Goal: Information Seeking & Learning: Learn about a topic

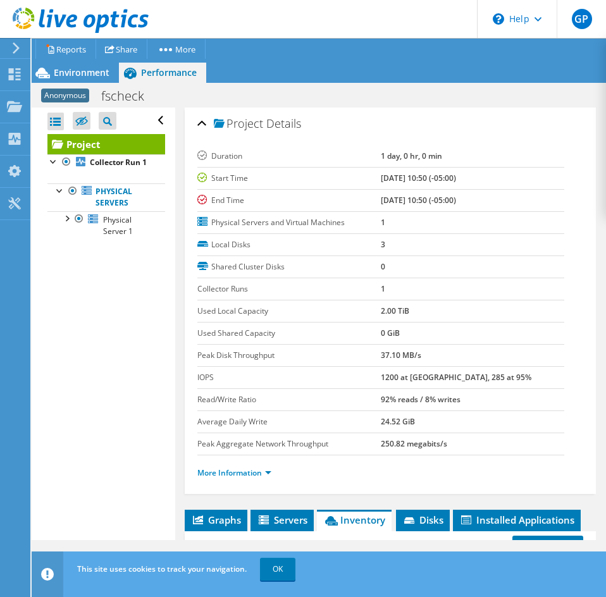
click at [50, 20] on use at bounding box center [81, 20] width 136 height 25
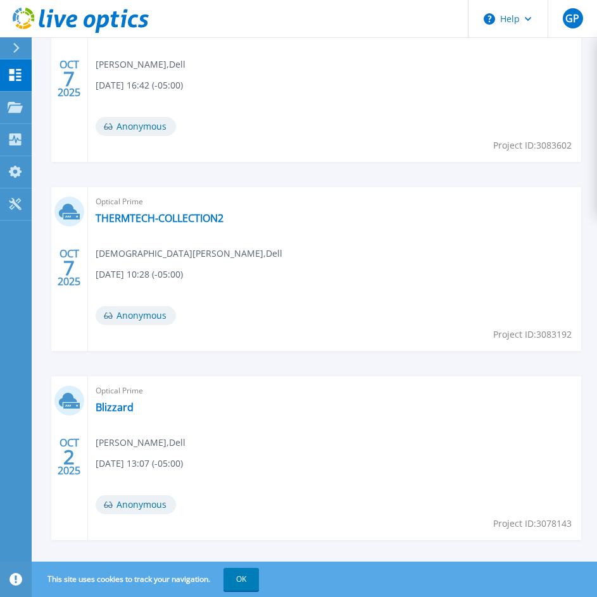
scroll to position [443, 0]
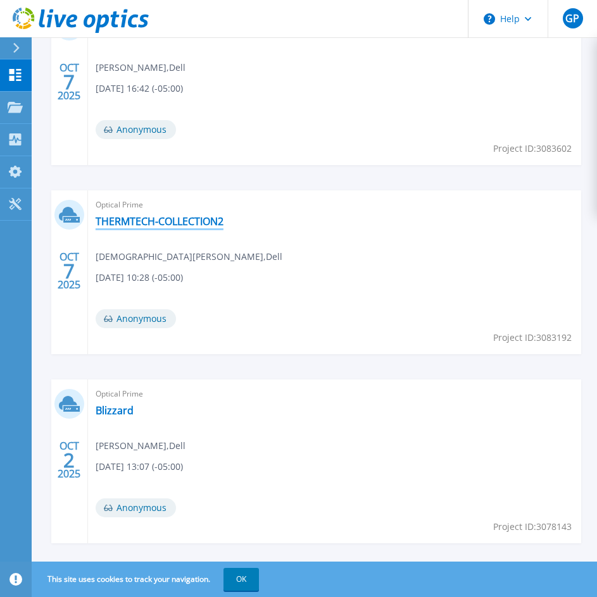
click at [202, 225] on link "THERMTECH-COLLECTION2" at bounding box center [160, 221] width 128 height 13
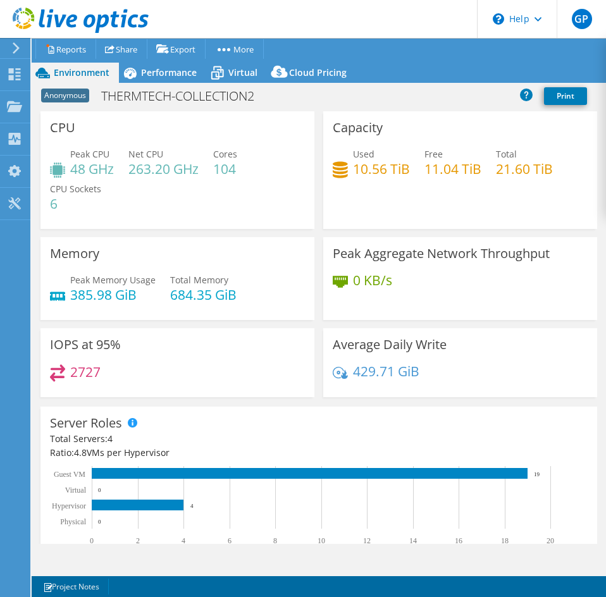
select select "USD"
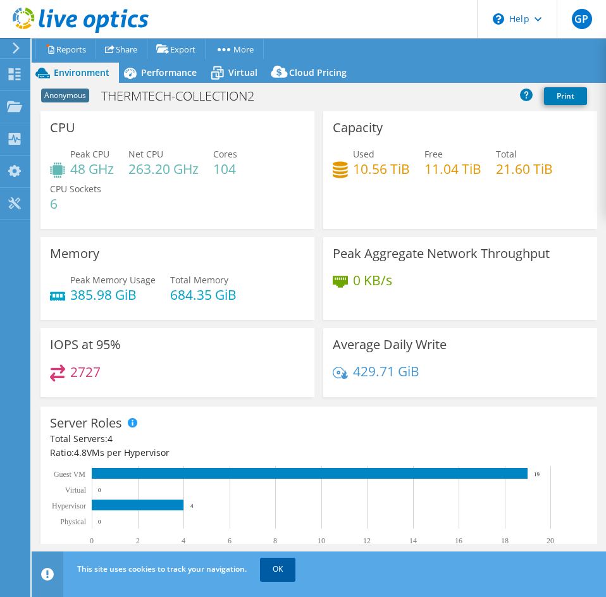
click at [280, 566] on link "OK" at bounding box center [277, 569] width 35 height 23
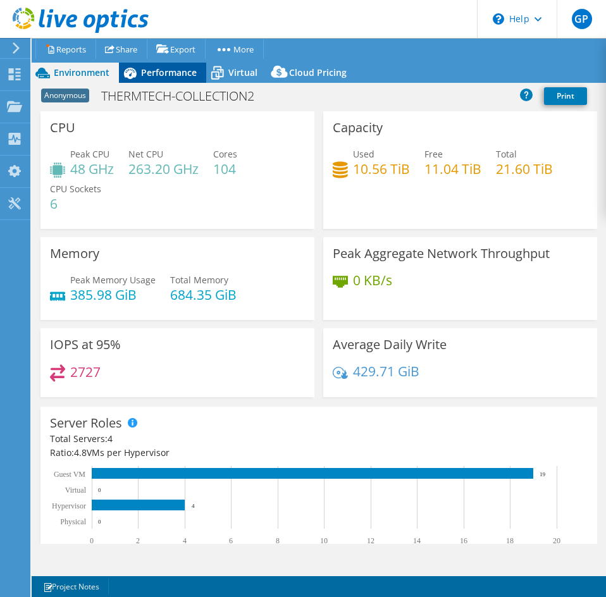
click at [158, 73] on span "Performance" at bounding box center [169, 72] width 56 height 12
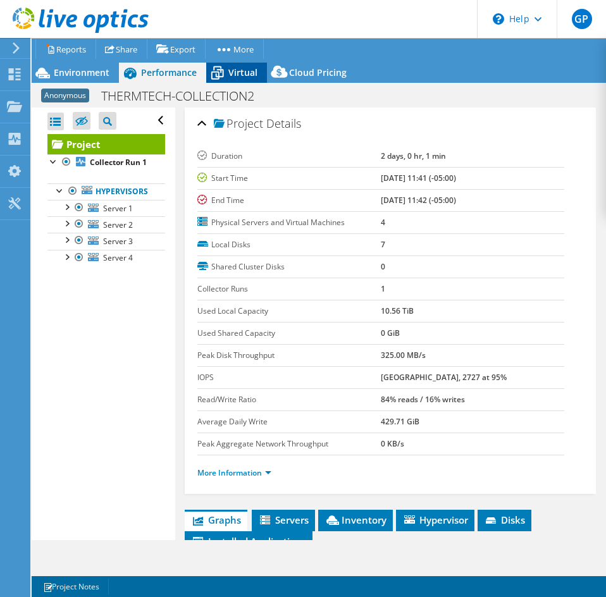
click at [236, 73] on span "Virtual" at bounding box center [242, 72] width 29 height 12
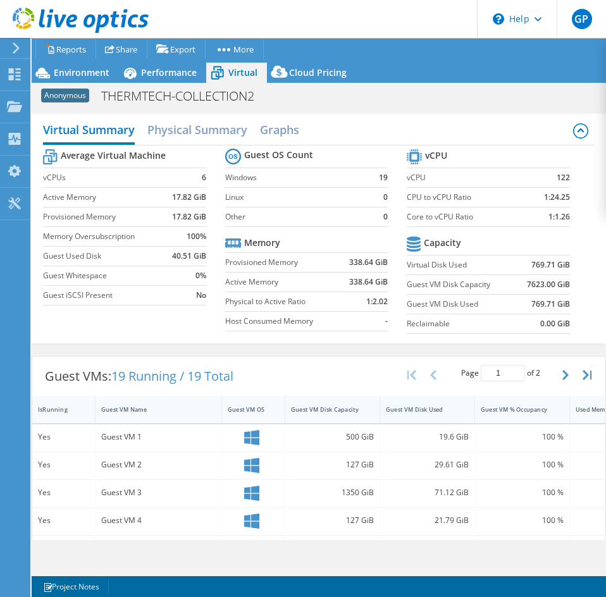
click at [404, 406] on div "Guest VM Disk Used" at bounding box center [420, 410] width 68 height 8
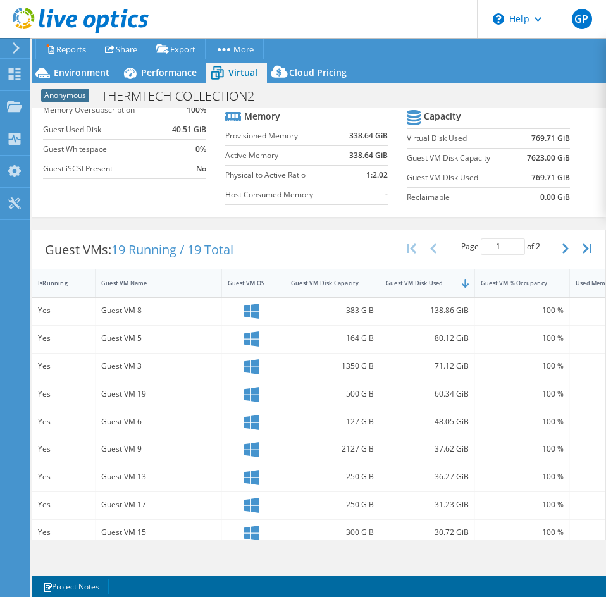
scroll to position [190, 0]
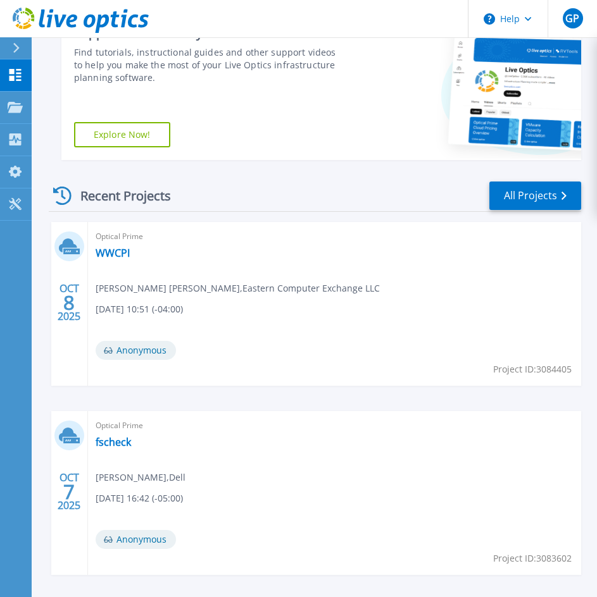
scroll to position [253, 0]
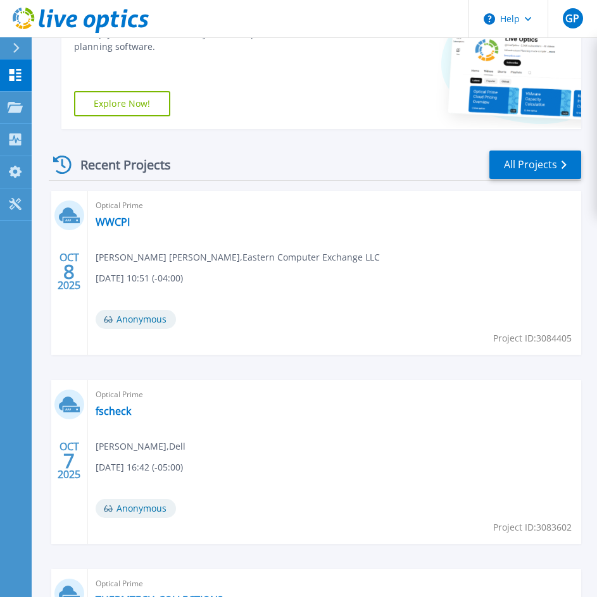
click at [89, 227] on div "Optical Prime WWCPI Jackson Wiswall , Eastern Computer Exchange LLC 10/08/2025,…" at bounding box center [334, 273] width 493 height 164
click at [105, 223] on link "WWCPI" at bounding box center [113, 222] width 34 height 13
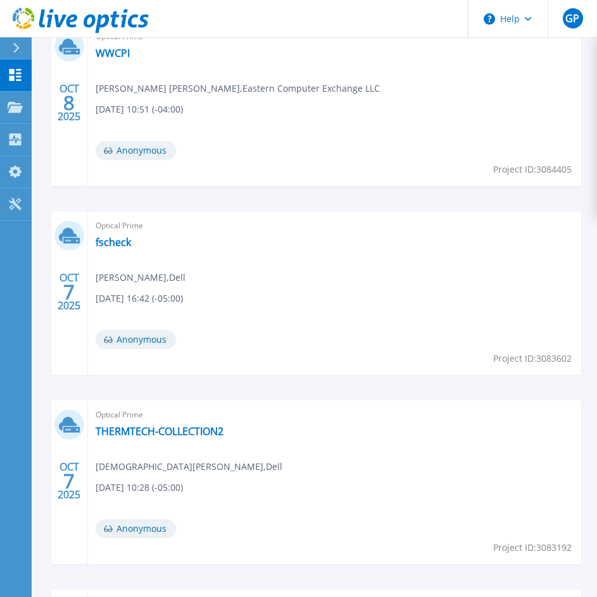
scroll to position [443, 0]
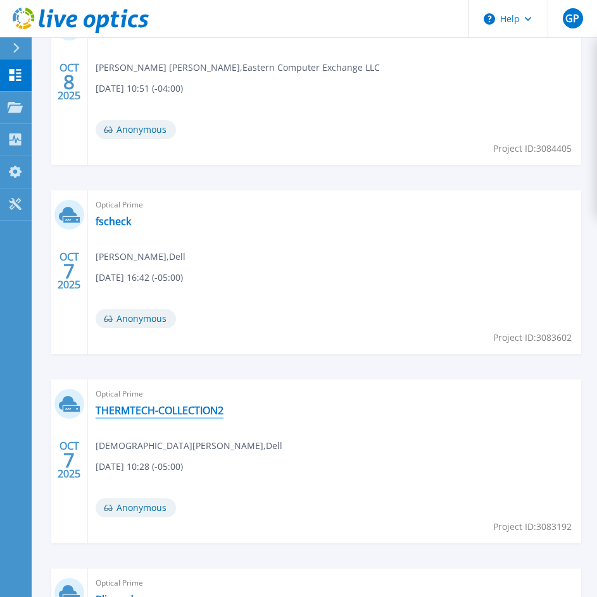
click at [154, 411] on link "THERMTECH-COLLECTION2" at bounding box center [160, 410] width 128 height 13
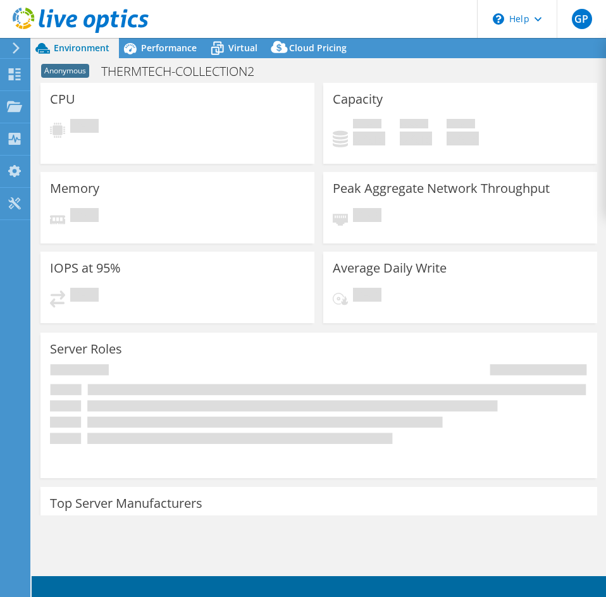
select select "USD"
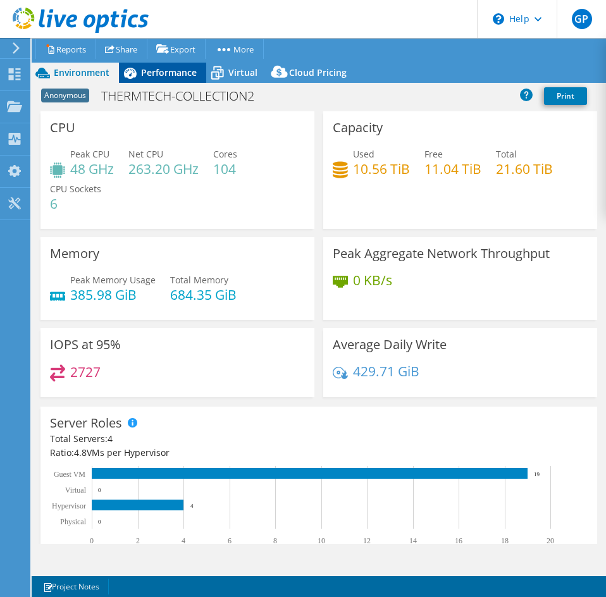
click at [147, 76] on span "Performance" at bounding box center [169, 72] width 56 height 12
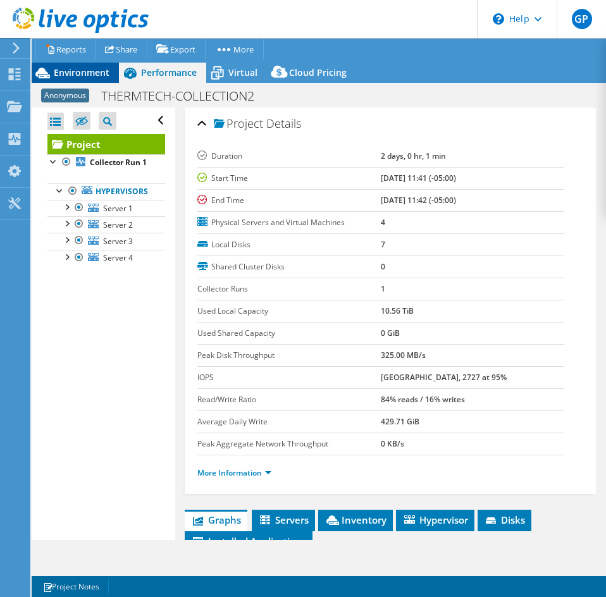
click at [104, 76] on span "Environment" at bounding box center [82, 72] width 56 height 12
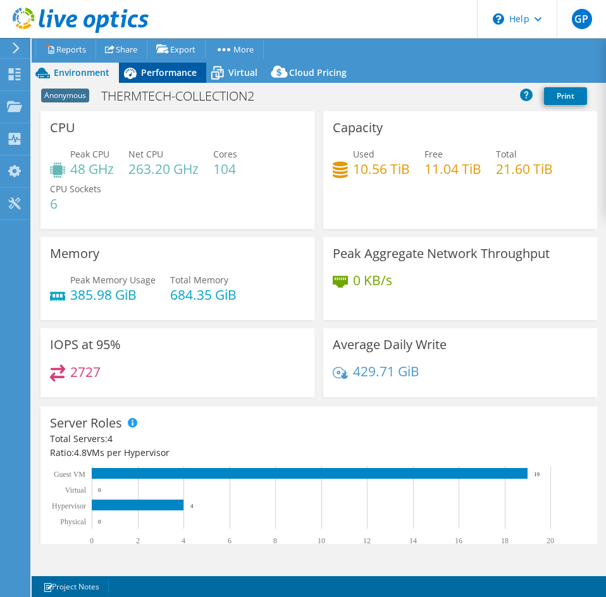
click at [177, 80] on div "Performance" at bounding box center [162, 73] width 87 height 20
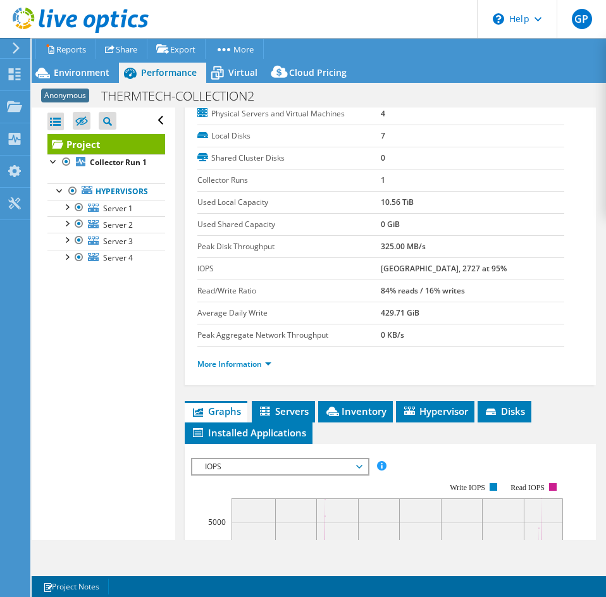
scroll to position [190, 0]
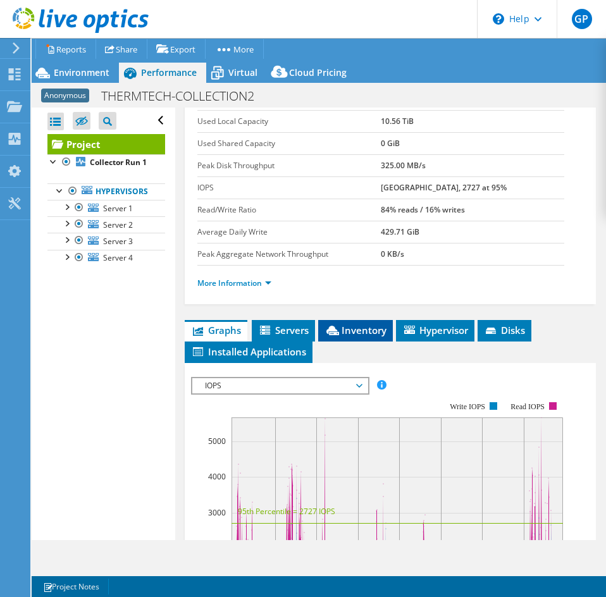
click at [347, 341] on li "Inventory" at bounding box center [355, 331] width 75 height 22
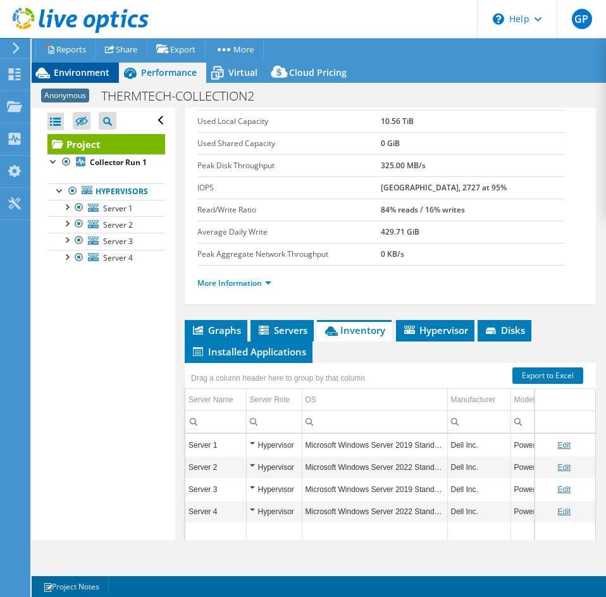
click at [78, 79] on div "Environment" at bounding box center [75, 73] width 87 height 20
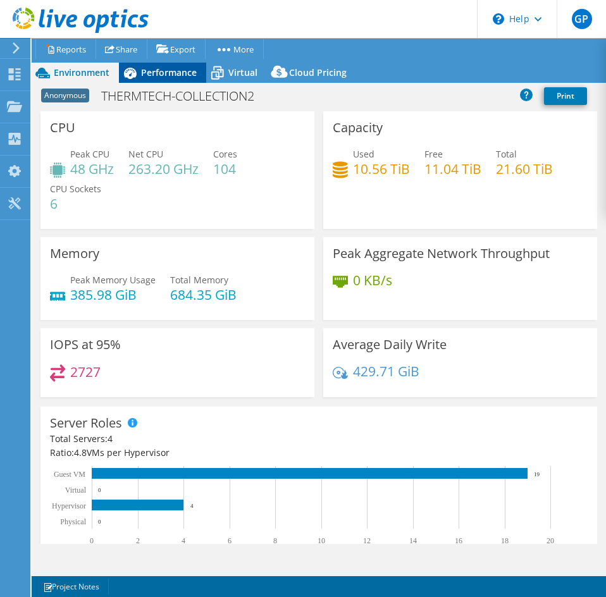
click at [162, 77] on span "Performance" at bounding box center [169, 72] width 56 height 12
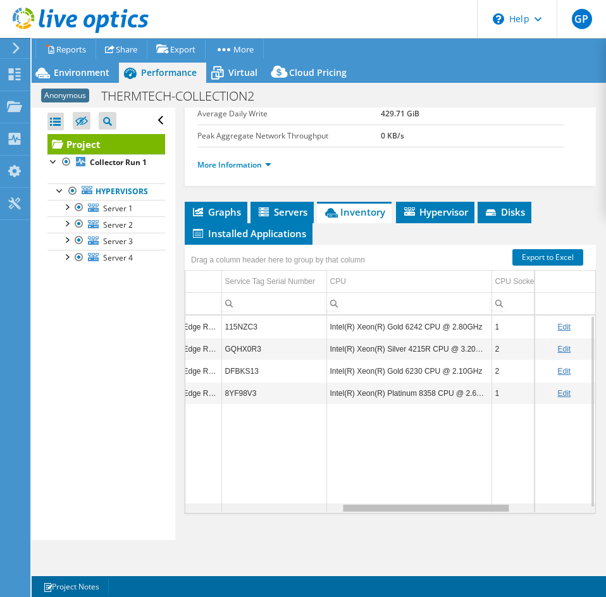
scroll to position [0, 0]
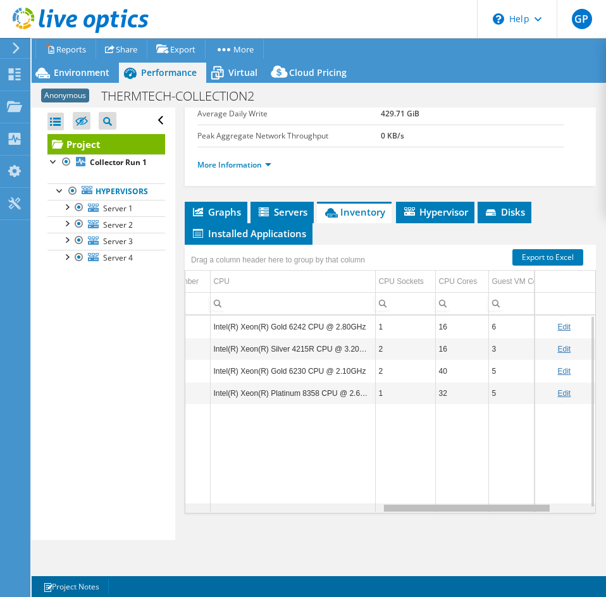
drag, startPoint x: 342, startPoint y: 511, endPoint x: 544, endPoint y: 483, distance: 203.7
click at [544, 483] on body "GP End User [PERSON_NAME] [EMAIL_ADDRESS][DOMAIN_NAME] Eastern Computer Exchang…" at bounding box center [303, 298] width 606 height 597
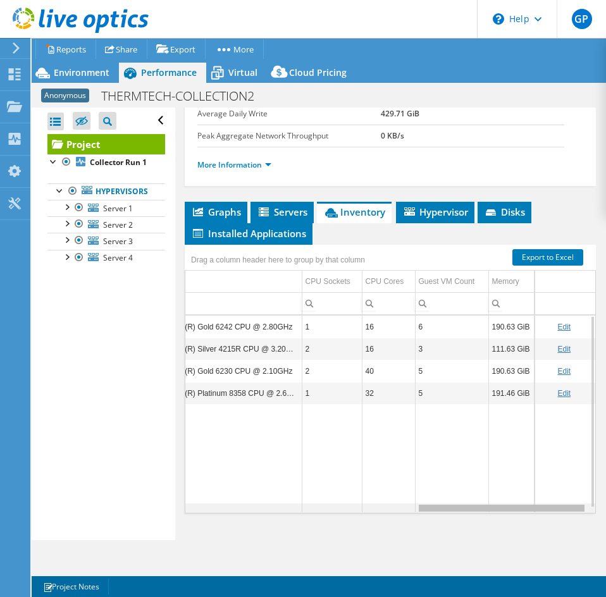
drag, startPoint x: 482, startPoint y: 510, endPoint x: 533, endPoint y: 507, distance: 50.7
click at [533, 507] on body "GP End User [PERSON_NAME] [EMAIL_ADDRESS][DOMAIN_NAME] Eastern Computer Exchang…" at bounding box center [303, 298] width 606 height 597
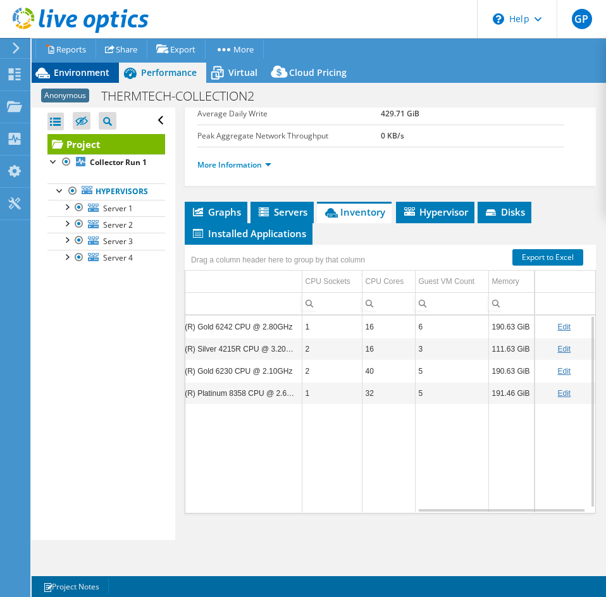
click at [94, 80] on div "Environment" at bounding box center [75, 73] width 87 height 20
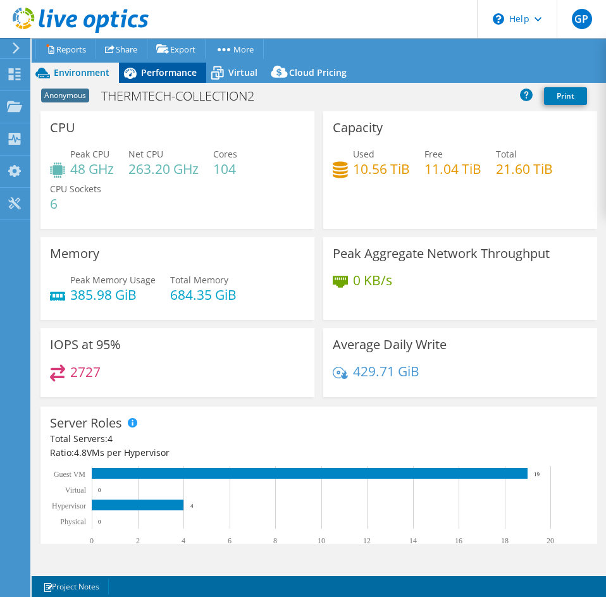
click at [153, 66] on span "Performance" at bounding box center [169, 72] width 56 height 12
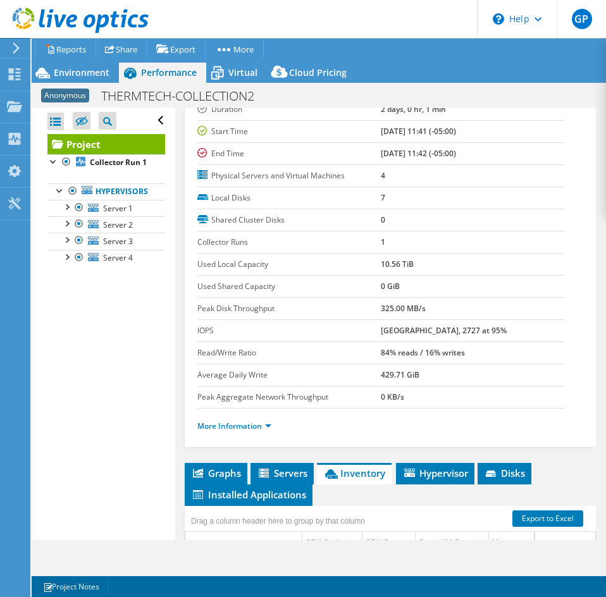
scroll to position [49, 0]
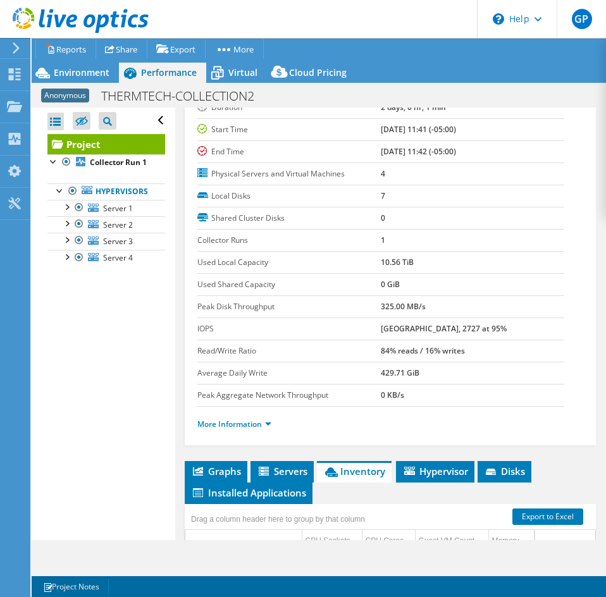
click at [388, 265] on b "10.56 TiB" at bounding box center [397, 262] width 33 height 11
click at [395, 263] on b "10.56 TiB" at bounding box center [397, 262] width 33 height 11
click at [395, 264] on b "10.56 TiB" at bounding box center [397, 262] width 33 height 11
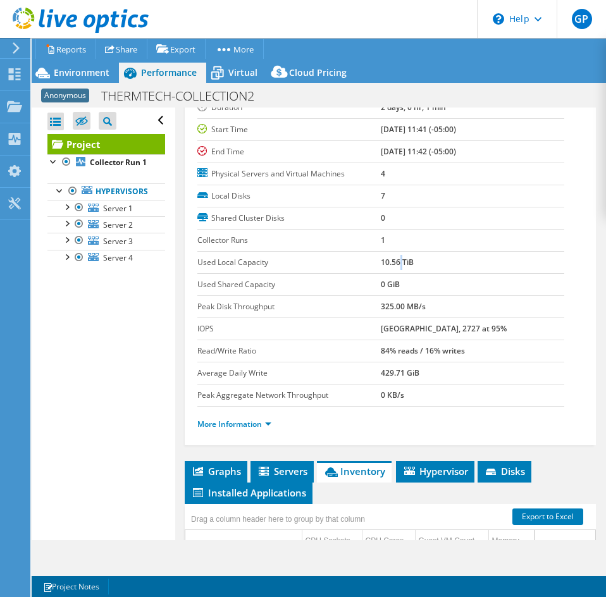
click at [394, 264] on b "10.56 TiB" at bounding box center [397, 262] width 33 height 11
click at [389, 266] on b "10.56 TiB" at bounding box center [397, 262] width 33 height 11
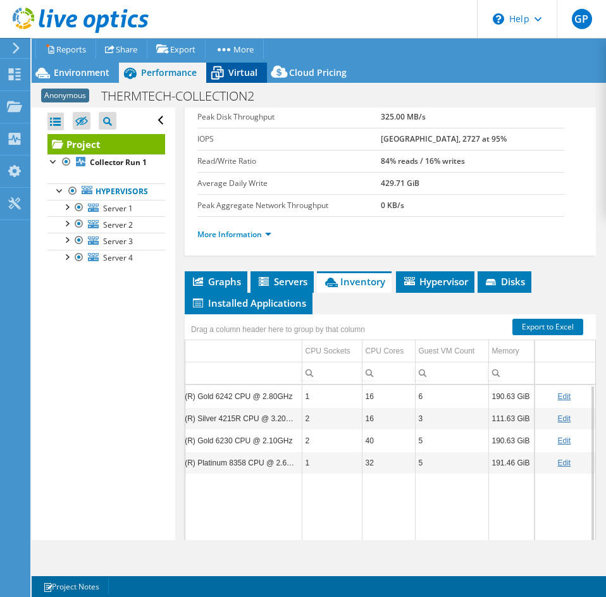
click at [242, 76] on span "Virtual" at bounding box center [242, 72] width 29 height 12
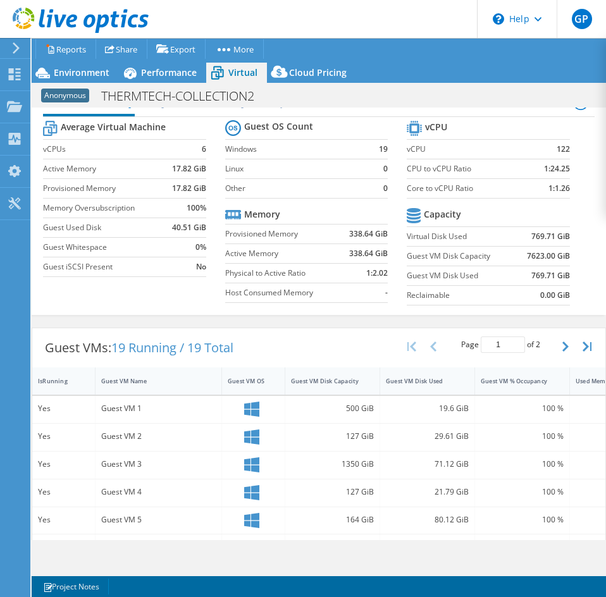
scroll to position [0, 0]
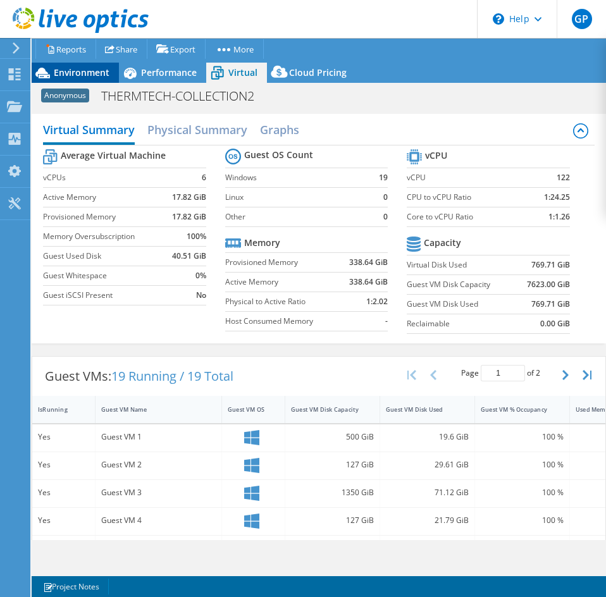
click at [70, 78] on div "Environment" at bounding box center [75, 73] width 87 height 20
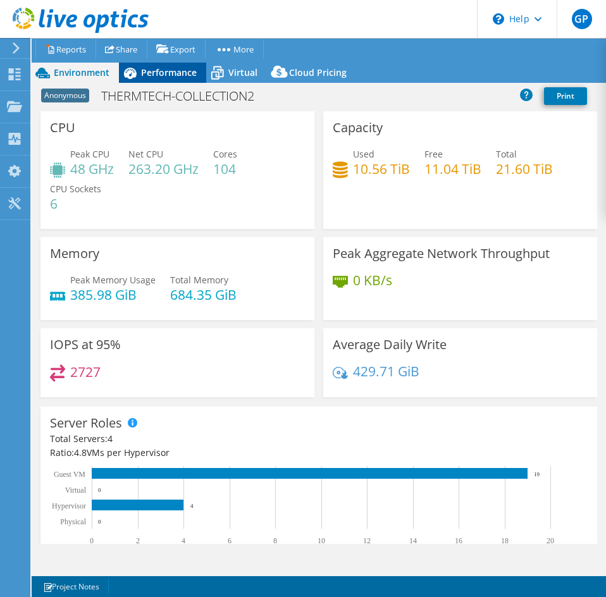
click at [154, 77] on span "Performance" at bounding box center [169, 72] width 56 height 12
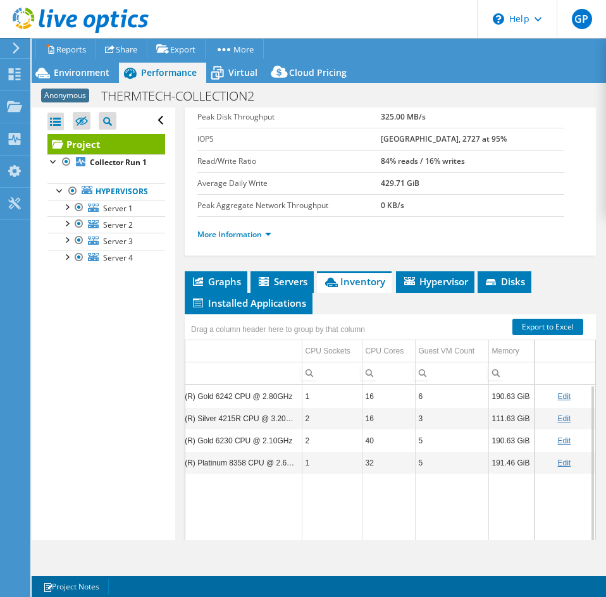
scroll to position [246, 0]
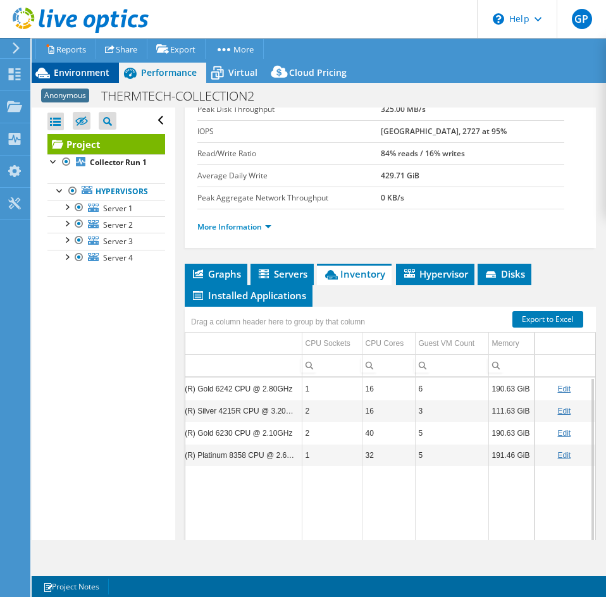
click at [106, 67] on span "Environment" at bounding box center [82, 72] width 56 height 12
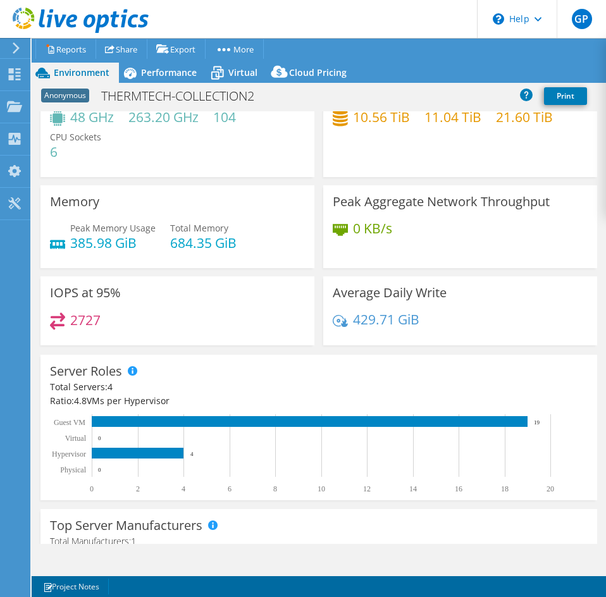
scroll to position [0, 0]
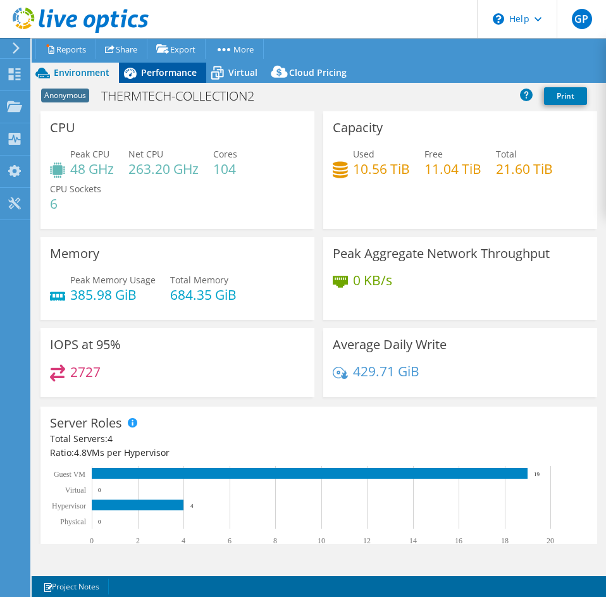
click at [182, 75] on span "Performance" at bounding box center [169, 72] width 56 height 12
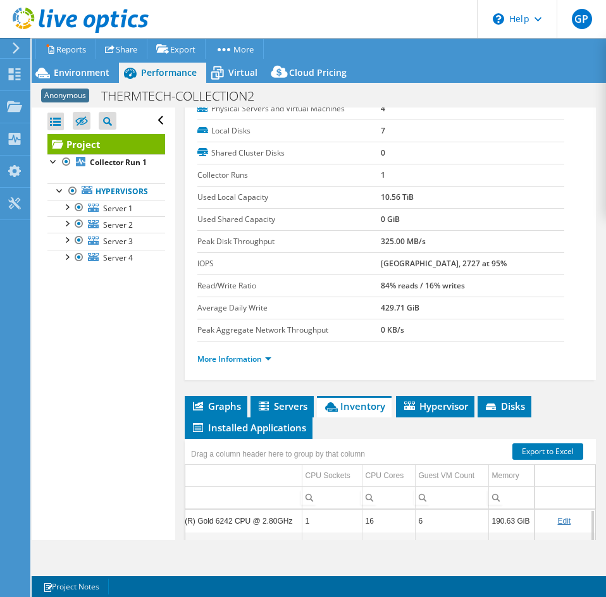
scroll to position [113, 0]
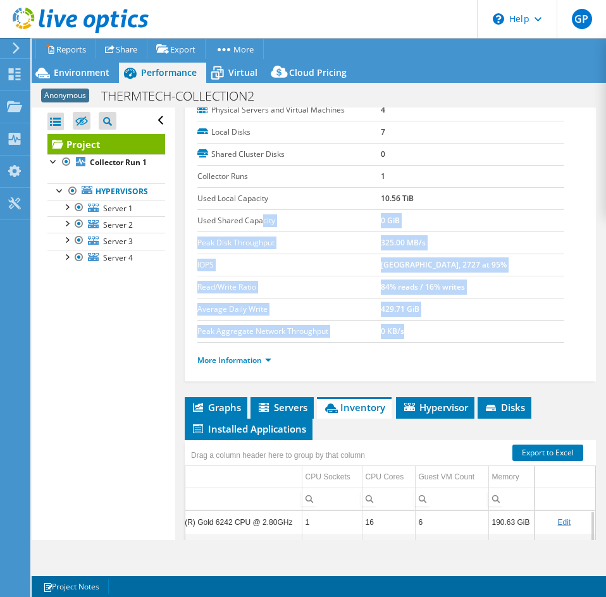
drag, startPoint x: 196, startPoint y: 196, endPoint x: 263, endPoint y: 209, distance: 68.3
click at [263, 209] on div "Project Details Duration 2 days, 0 hr, 1 min Start Time [DATE] 11:41 (-05:00) E…" at bounding box center [390, 188] width 411 height 387
click at [395, 191] on td "10.56 TiB" at bounding box center [473, 198] width 184 height 22
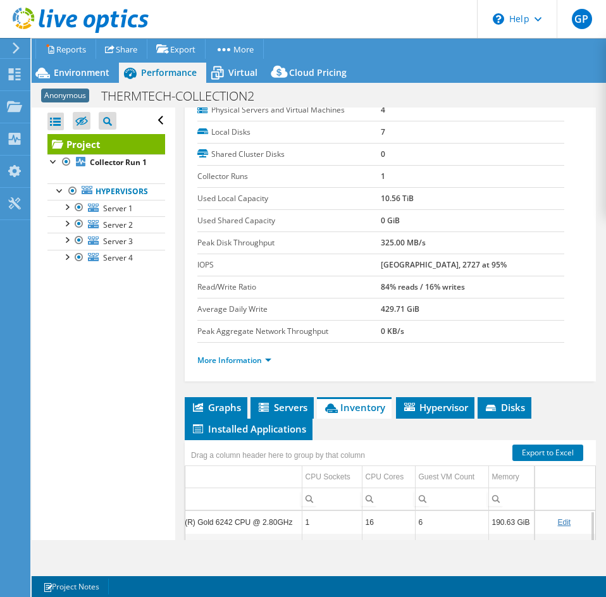
drag, startPoint x: 413, startPoint y: 206, endPoint x: 341, endPoint y: 192, distance: 73.0
click at [341, 192] on tr "Used Local Capacity 10.56 TiB" at bounding box center [380, 198] width 367 height 22
click at [395, 199] on b "10.56 TiB" at bounding box center [397, 198] width 33 height 11
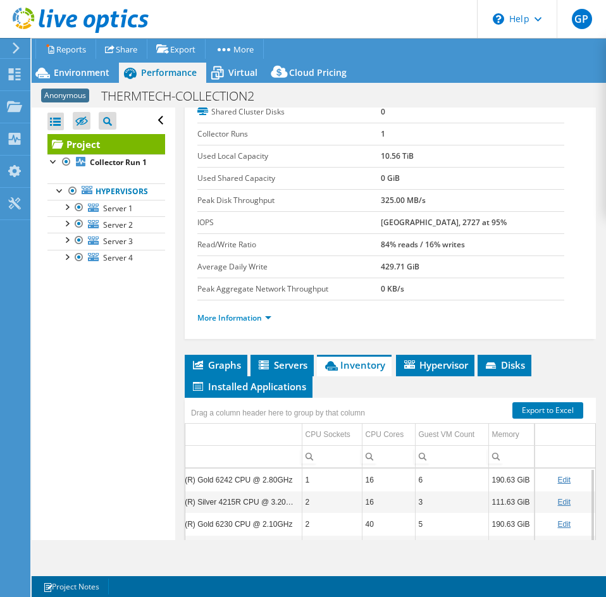
scroll to position [239, 0]
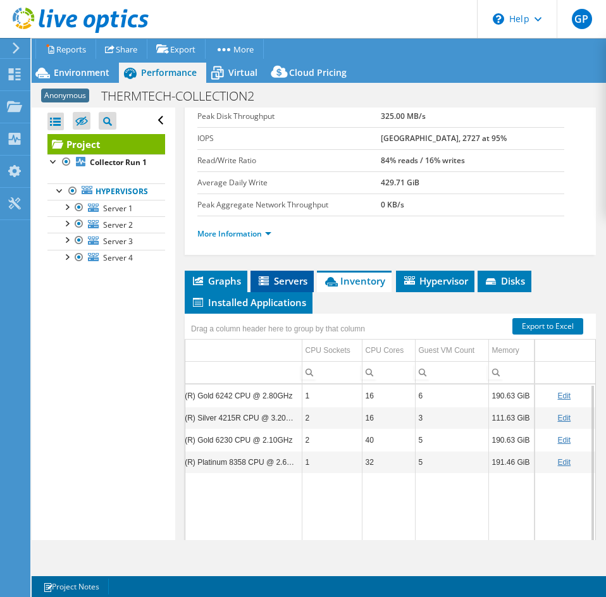
click at [264, 275] on span "Servers" at bounding box center [282, 281] width 51 height 13
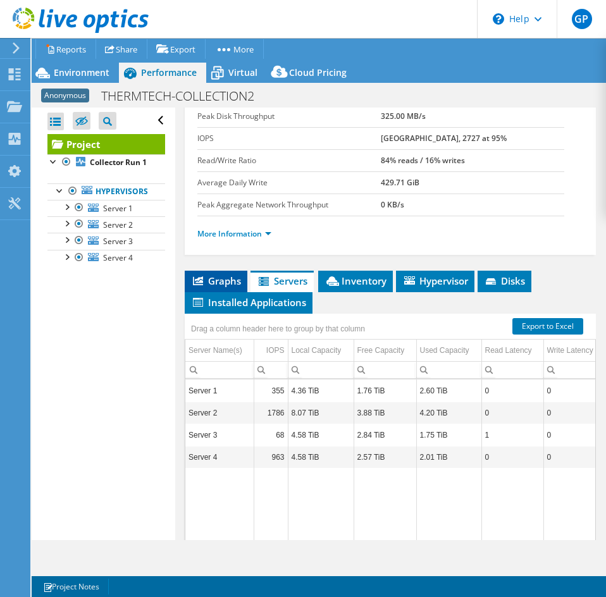
click at [230, 284] on span "Graphs" at bounding box center [216, 281] width 50 height 13
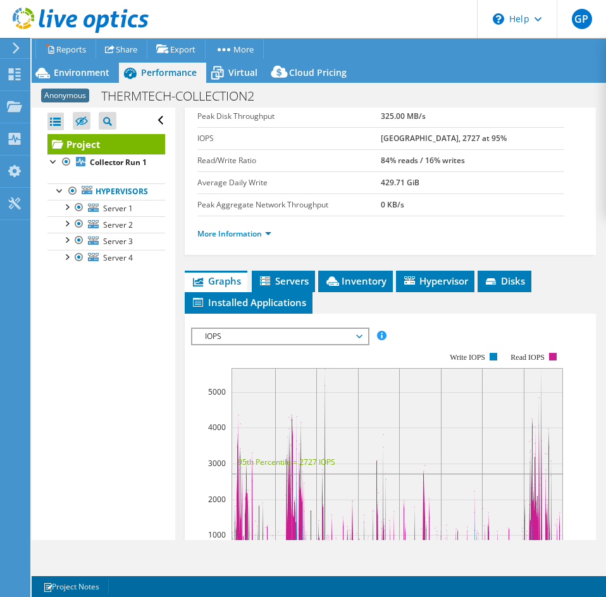
click at [283, 329] on span "IOPS" at bounding box center [280, 336] width 163 height 15
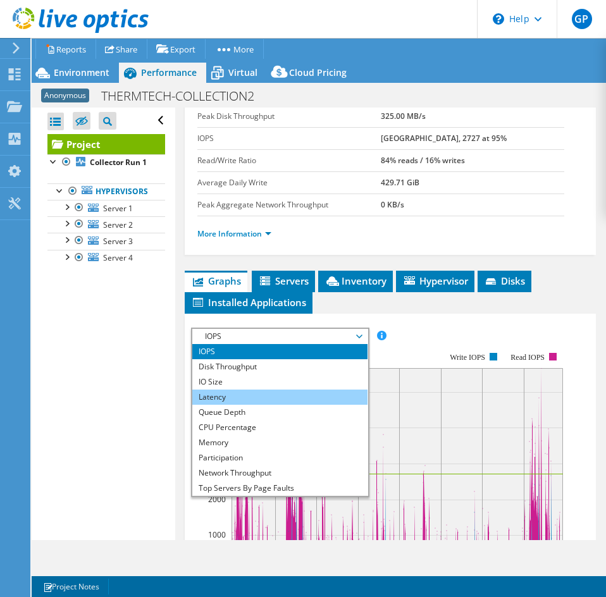
click at [242, 394] on li "Latency" at bounding box center [279, 397] width 175 height 15
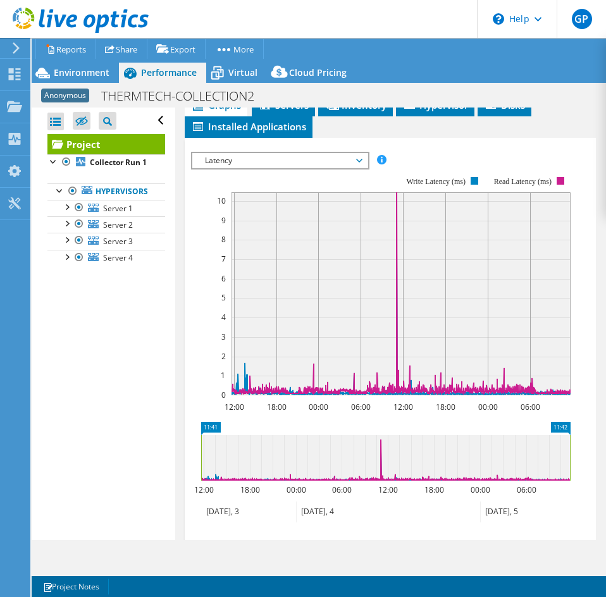
scroll to position [429, 0]
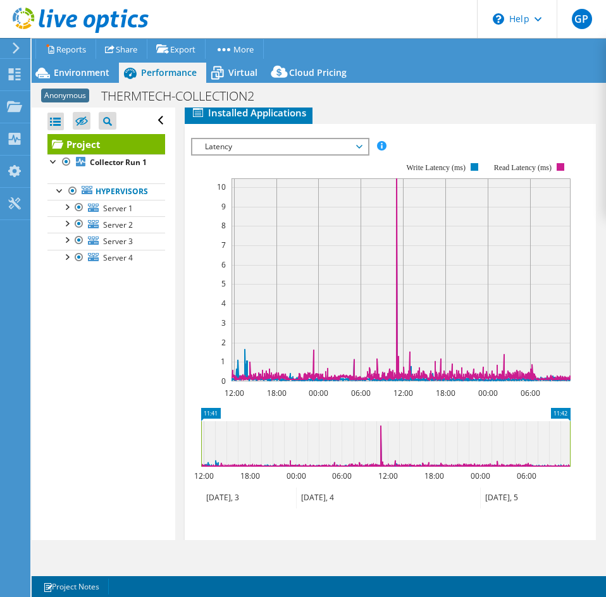
click at [261, 151] on span "Latency" at bounding box center [280, 146] width 163 height 15
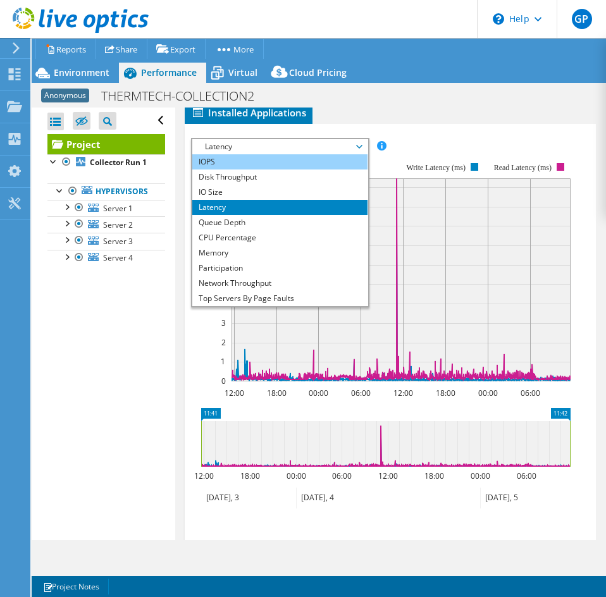
click at [251, 161] on li "IOPS" at bounding box center [279, 161] width 175 height 15
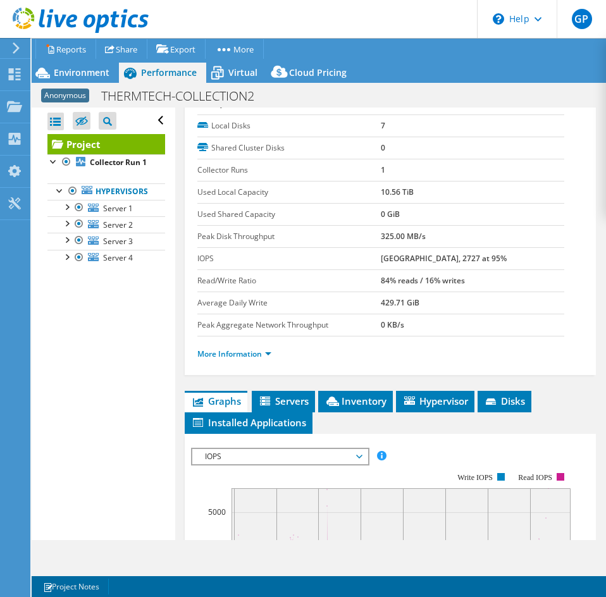
scroll to position [110, 0]
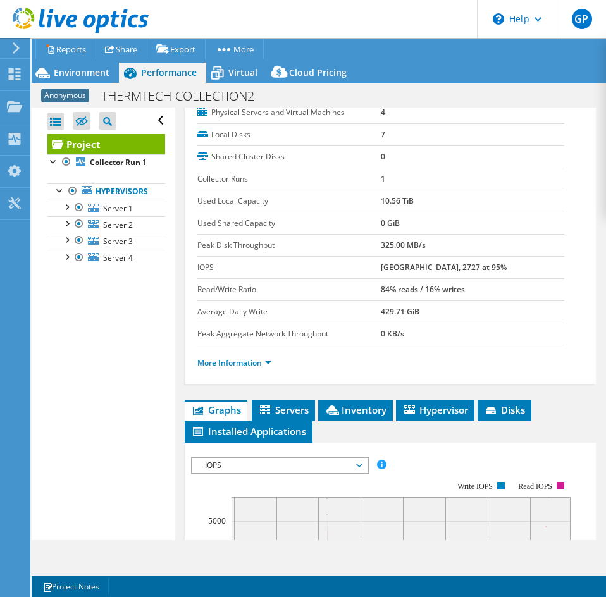
drag, startPoint x: 476, startPoint y: 270, endPoint x: 347, endPoint y: 273, distance: 129.1
click at [347, 273] on tr "IOPS 5668 at [GEOGRAPHIC_DATA], 2727 at 95%" at bounding box center [380, 267] width 367 height 22
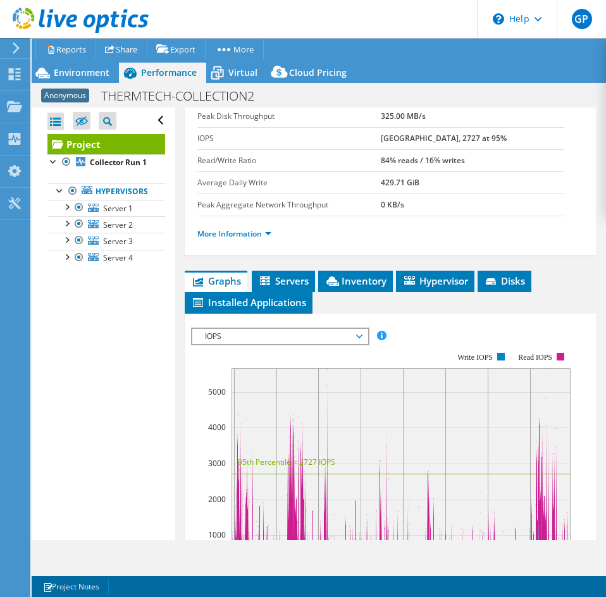
scroll to position [240, 0]
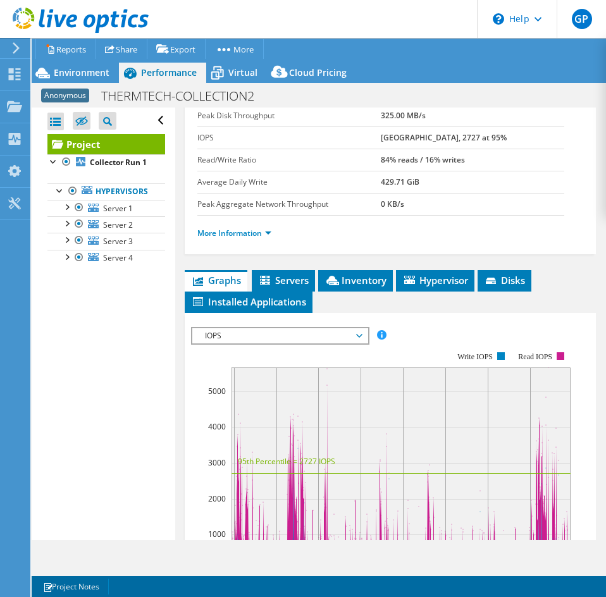
click at [422, 230] on ul "More Information" at bounding box center [390, 231] width 386 height 17
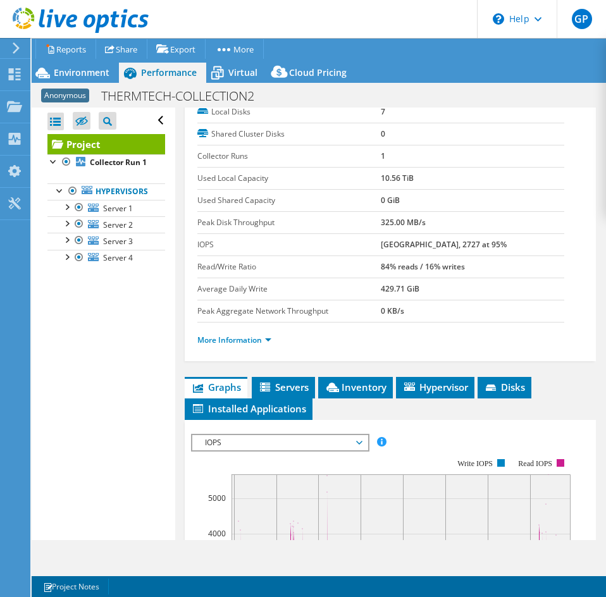
scroll to position [132, 0]
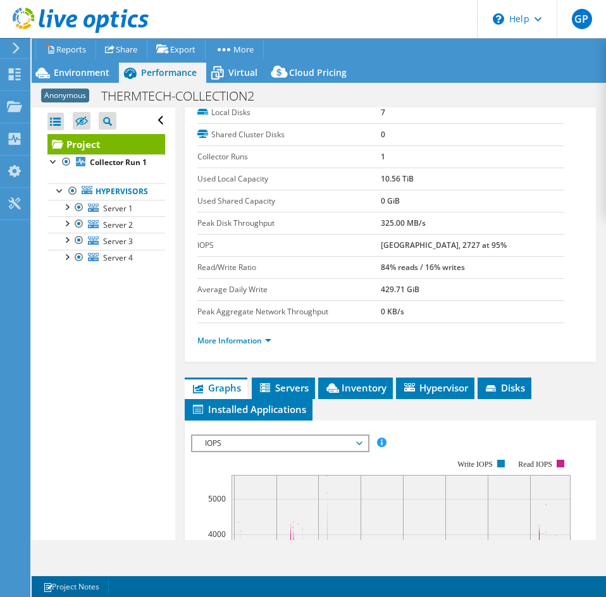
click at [89, 62] on div "Project Actions Project Actions Reports Share Export vSAN ReadyNode Sizer" at bounding box center [319, 61] width 575 height 44
click at [89, 68] on span "Environment" at bounding box center [82, 72] width 56 height 12
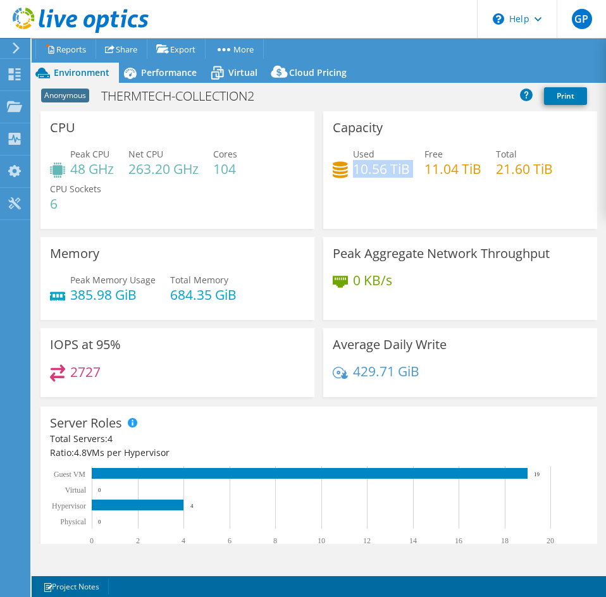
drag, startPoint x: 348, startPoint y: 170, endPoint x: 409, endPoint y: 165, distance: 61.0
click at [409, 165] on div "Used 10.56 TiB Free 11.04 TiB Total 21.60 TiB" at bounding box center [460, 167] width 255 height 41
click at [258, 79] on div "Virtual" at bounding box center [236, 73] width 61 height 20
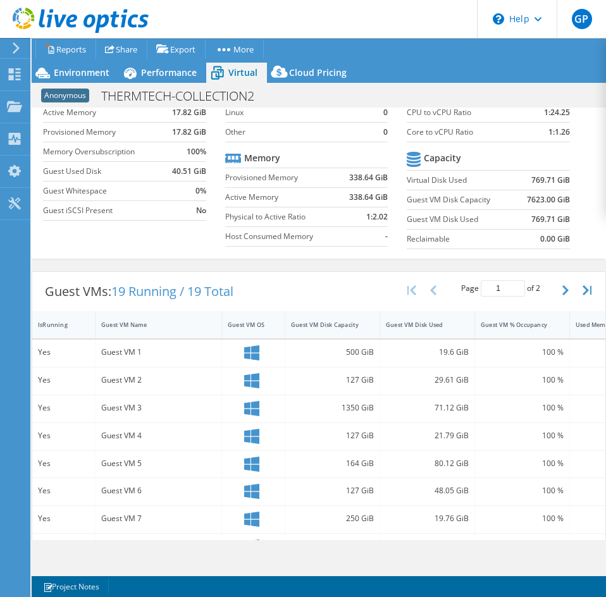
scroll to position [85, 0]
click at [94, 77] on span "Environment" at bounding box center [82, 72] width 56 height 12
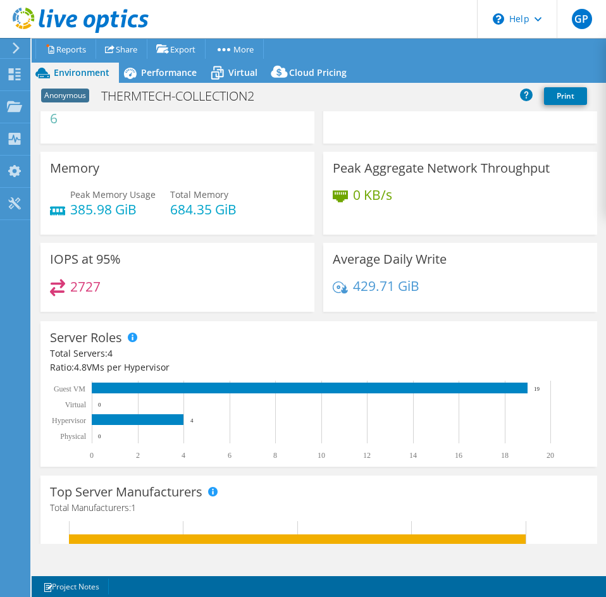
scroll to position [0, 0]
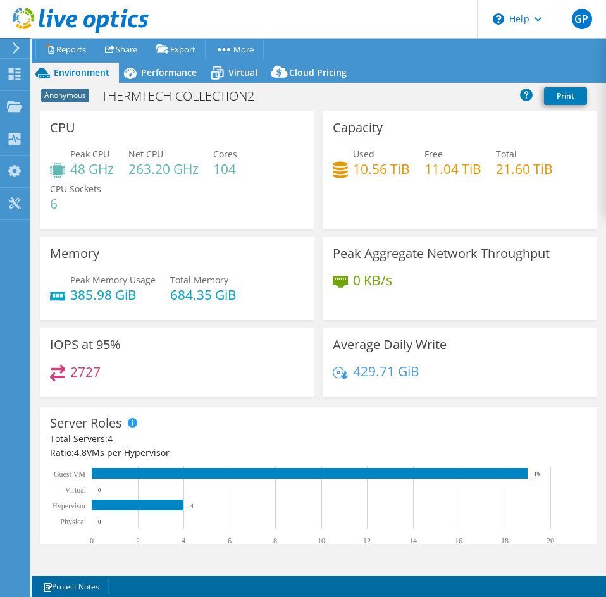
click at [365, 175] on h4 "10.56 TiB" at bounding box center [381, 169] width 57 height 14
drag, startPoint x: 350, startPoint y: 172, endPoint x: 403, endPoint y: 168, distance: 53.3
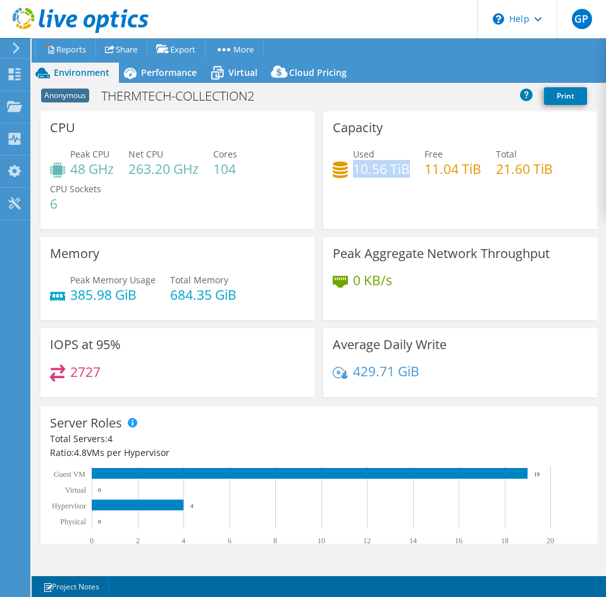
click at [403, 168] on h4 "10.56 TiB" at bounding box center [381, 169] width 57 height 14
click at [359, 171] on h4 "10.56 TiB" at bounding box center [381, 169] width 57 height 14
click at [180, 74] on span "Performance" at bounding box center [169, 72] width 56 height 12
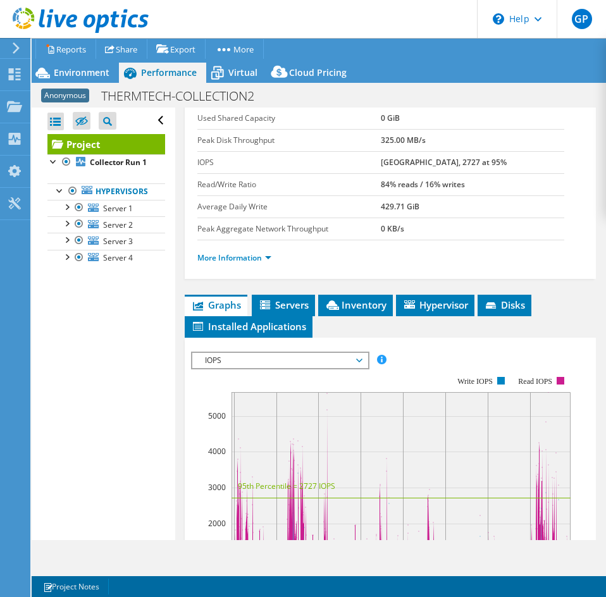
scroll to position [216, 0]
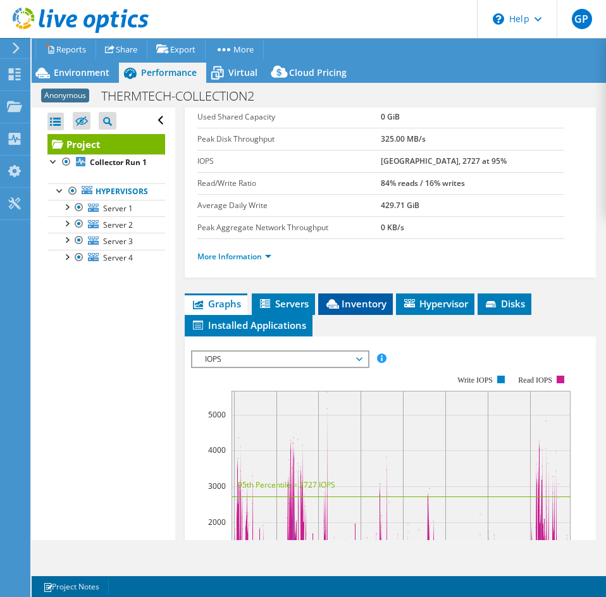
click at [364, 299] on span "Inventory" at bounding box center [356, 303] width 62 height 13
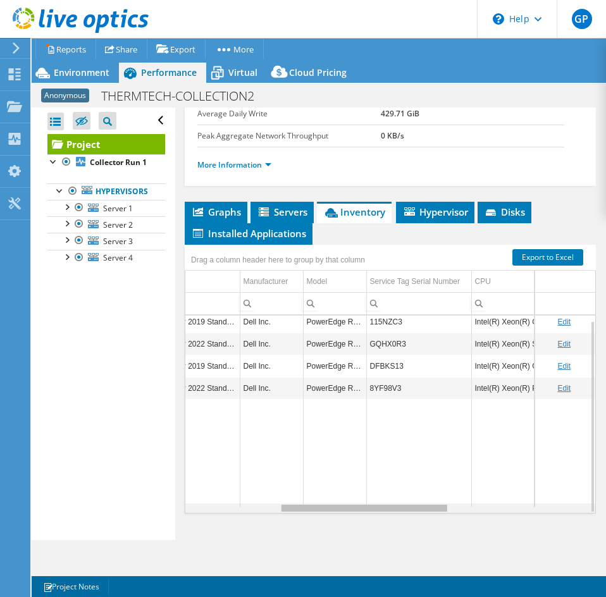
scroll to position [5, 225]
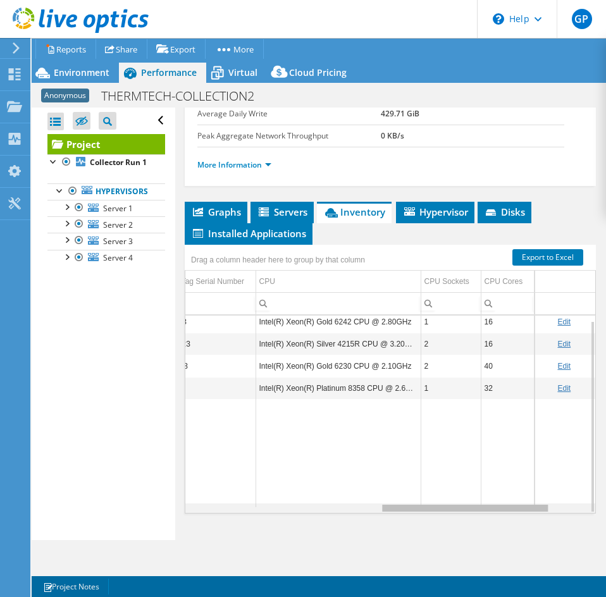
drag, startPoint x: 295, startPoint y: 508, endPoint x: 506, endPoint y: 470, distance: 214.7
click at [506, 470] on body "GP End User [PERSON_NAME] [EMAIL_ADDRESS][DOMAIN_NAME] Eastern Computer Exchang…" at bounding box center [303, 298] width 606 height 597
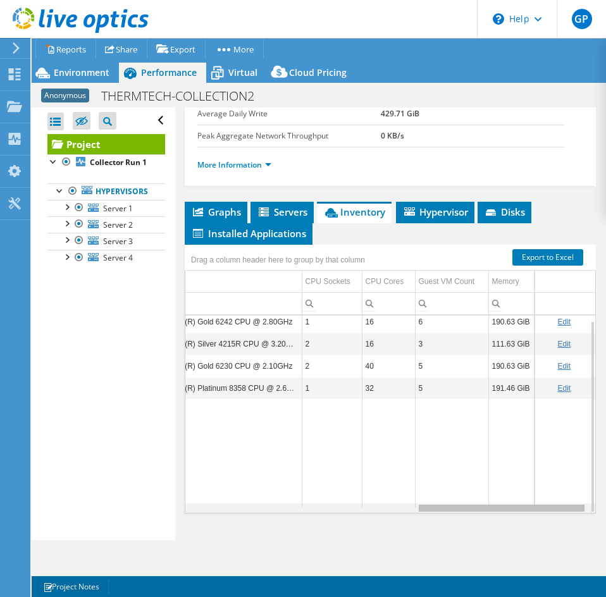
drag, startPoint x: 444, startPoint y: 509, endPoint x: 537, endPoint y: 488, distance: 95.2
click at [537, 488] on body "GP End User [PERSON_NAME] [EMAIL_ADDRESS][DOMAIN_NAME] Eastern Computer Exchang…" at bounding box center [303, 298] width 606 height 597
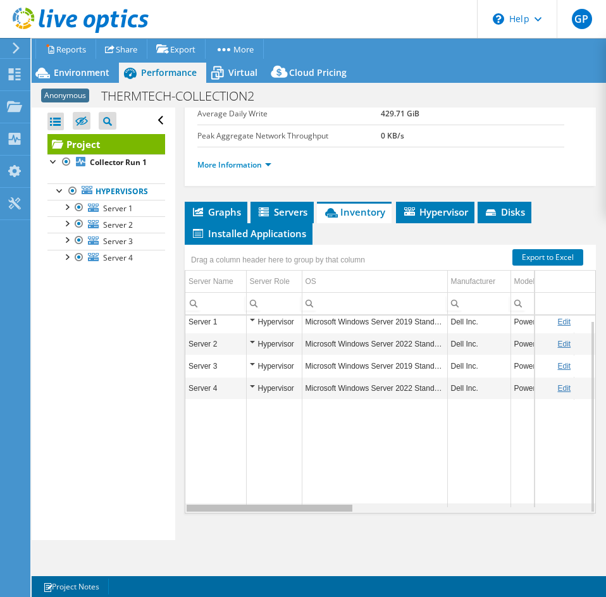
drag, startPoint x: 439, startPoint y: 509, endPoint x: 159, endPoint y: 494, distance: 280.1
click at [159, 494] on body "GP End User [PERSON_NAME] [EMAIL_ADDRESS][DOMAIN_NAME] Eastern Computer Exchang…" at bounding box center [303, 298] width 606 height 597
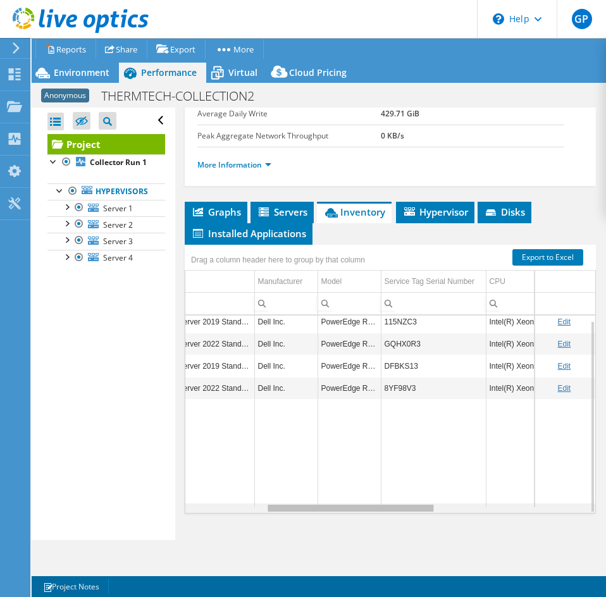
drag, startPoint x: 261, startPoint y: 510, endPoint x: 349, endPoint y: 480, distance: 92.8
click at [349, 480] on body "GP End User [PERSON_NAME] [EMAIL_ADDRESS][DOMAIN_NAME] Eastern Computer Exchang…" at bounding box center [303, 298] width 606 height 597
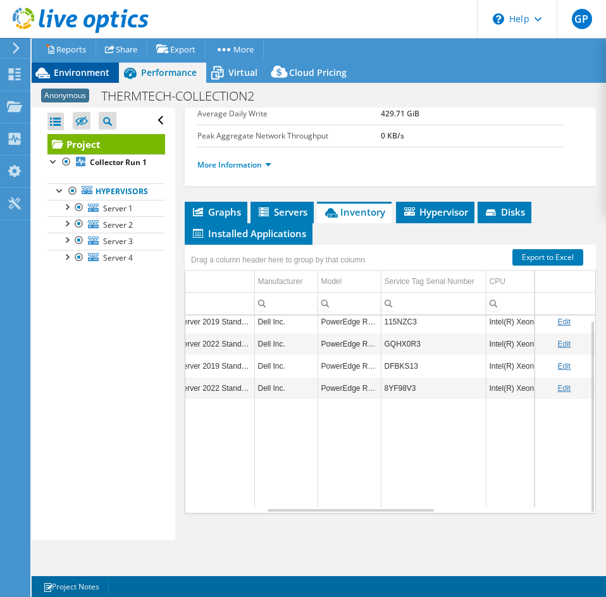
click at [93, 71] on span "Environment" at bounding box center [82, 72] width 56 height 12
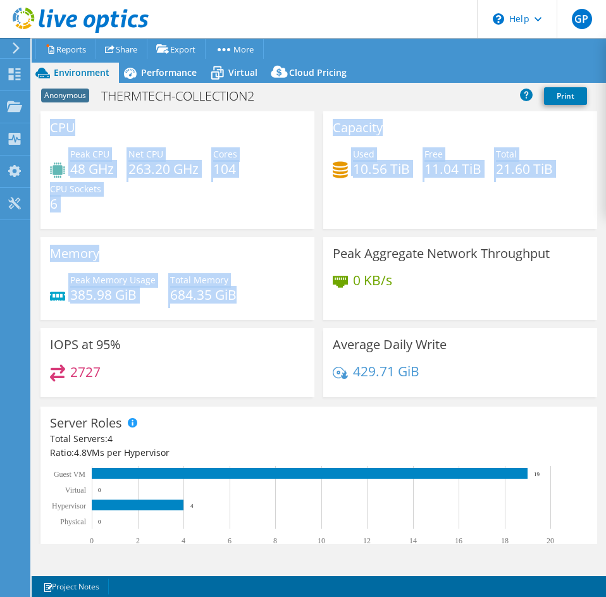
drag, startPoint x: 49, startPoint y: 132, endPoint x: 266, endPoint y: 293, distance: 270.4
click at [266, 293] on div "CPU Peak CPU 48 GHz Net CPU 263.20 GHz Cores 104 CPU Sockets 6 Capacity Used 10…" at bounding box center [319, 258] width 566 height 294
click at [118, 297] on h4 "385.98 GiB" at bounding box center [112, 295] width 85 height 14
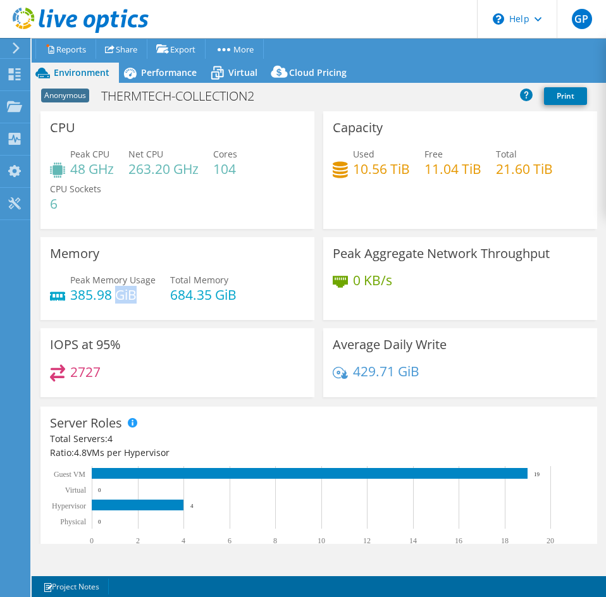
click at [118, 297] on h4 "385.98 GiB" at bounding box center [112, 295] width 85 height 14
click at [79, 170] on h4 "48 GHz" at bounding box center [92, 169] width 44 height 14
click at [175, 171] on h4 "263.20 GHz" at bounding box center [163, 169] width 70 height 14
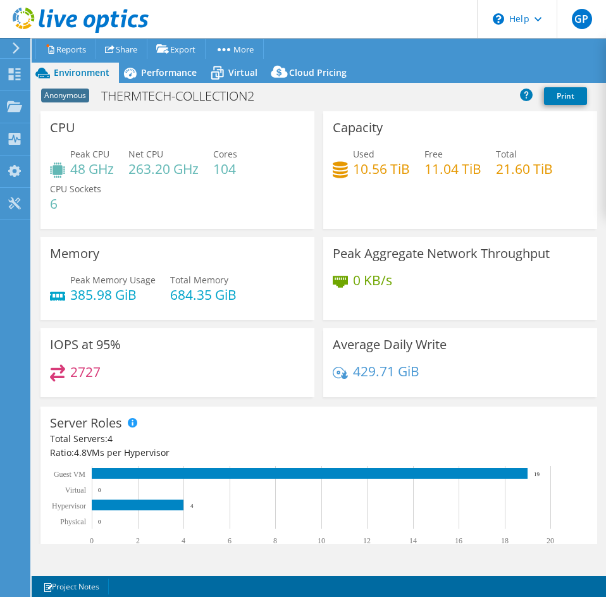
click at [227, 169] on h4 "104" at bounding box center [225, 169] width 24 height 14
click at [156, 170] on h4 "263.20 GHz" at bounding box center [163, 169] width 70 height 14
click at [176, 70] on span "Performance" at bounding box center [169, 72] width 56 height 12
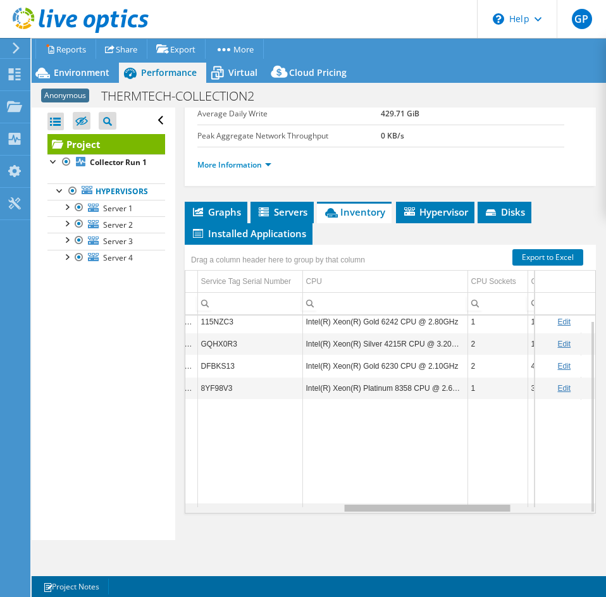
scroll to position [0, 378]
drag, startPoint x: 351, startPoint y: 511, endPoint x: 437, endPoint y: 487, distance: 89.4
click at [437, 487] on body "GP End User [PERSON_NAME] [EMAIL_ADDRESS][DOMAIN_NAME] Eastern Computer Exchang…" at bounding box center [303, 298] width 606 height 597
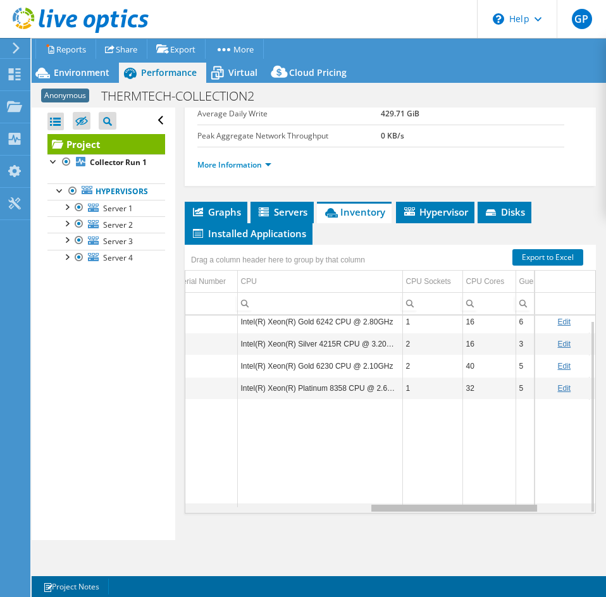
drag, startPoint x: 399, startPoint y: 511, endPoint x: 432, endPoint y: 502, distance: 34.5
click at [432, 502] on body "GP End User [PERSON_NAME] [EMAIL_ADDRESS][DOMAIN_NAME] Eastern Computer Exchang…" at bounding box center [303, 298] width 606 height 597
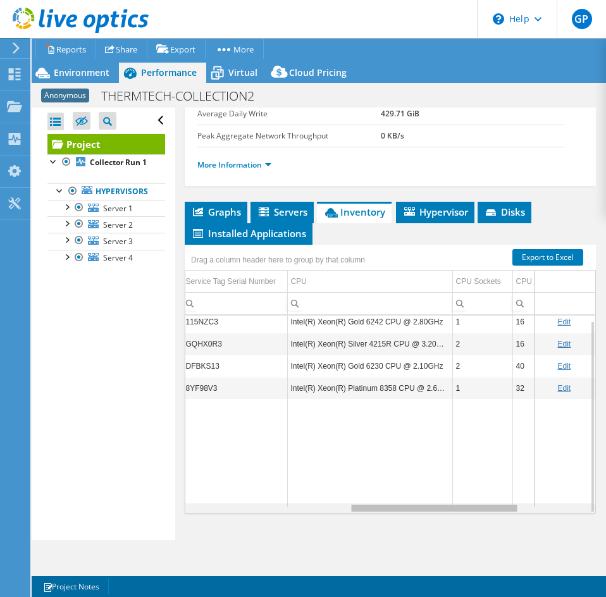
drag, startPoint x: 412, startPoint y: 509, endPoint x: 314, endPoint y: 447, distance: 115.7
click at [314, 447] on body "GP End User [PERSON_NAME] [EMAIL_ADDRESS][DOMAIN_NAME] Eastern Computer Exchang…" at bounding box center [303, 298] width 606 height 597
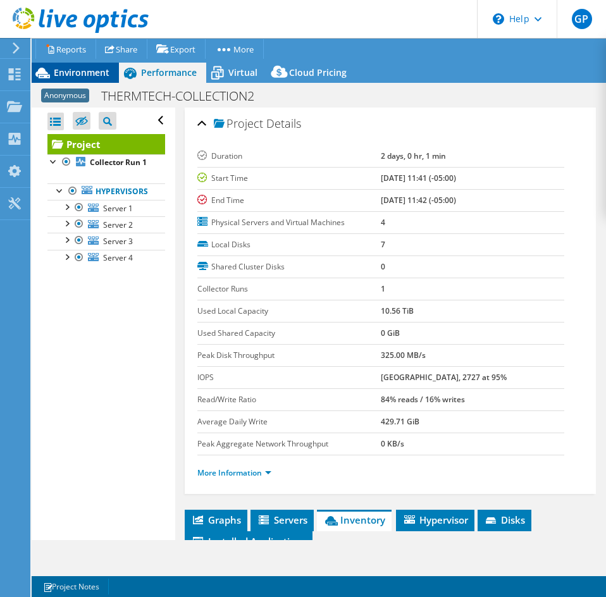
click at [77, 74] on span "Environment" at bounding box center [82, 72] width 56 height 12
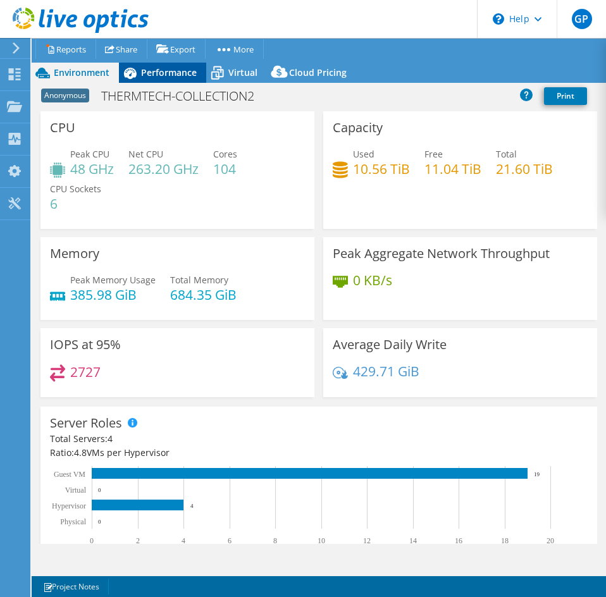
click at [196, 73] on span "Performance" at bounding box center [169, 72] width 56 height 12
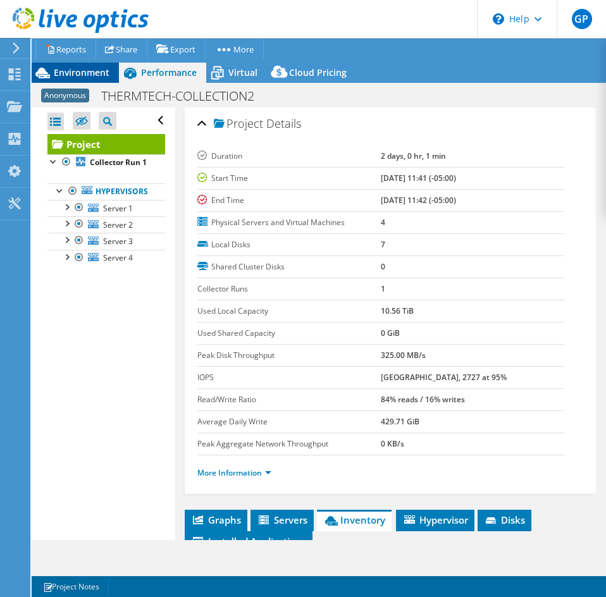
click at [102, 77] on span "Environment" at bounding box center [82, 72] width 56 height 12
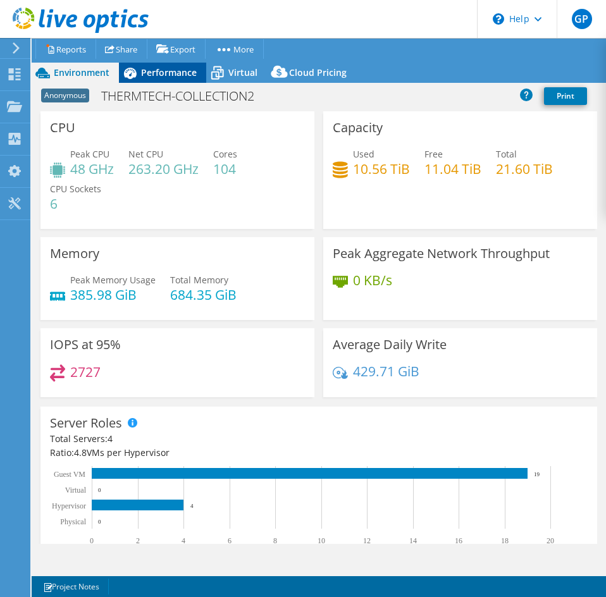
click at [143, 70] on span "Performance" at bounding box center [169, 72] width 56 height 12
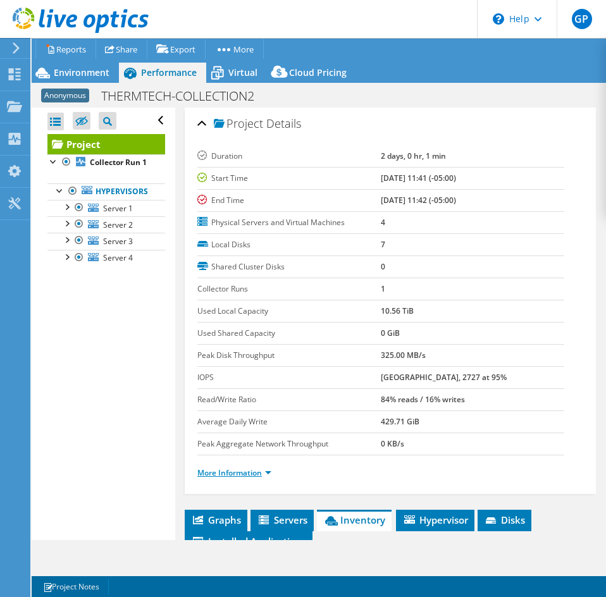
click at [241, 477] on link "More Information" at bounding box center [234, 473] width 74 height 11
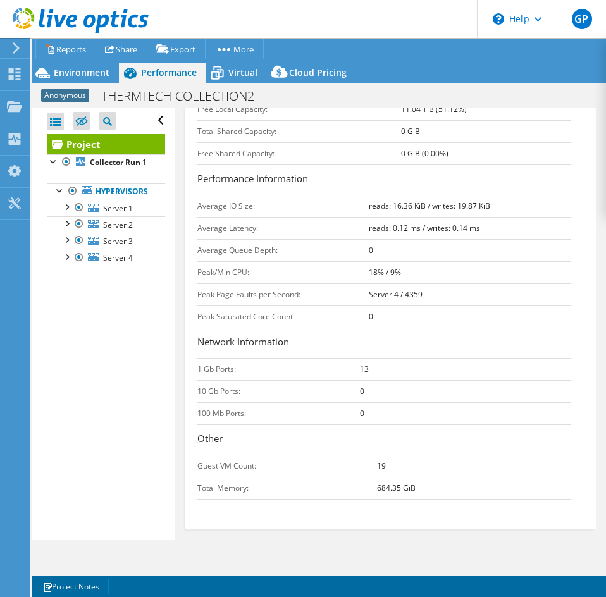
scroll to position [444, 0]
